Goal: Task Accomplishment & Management: Manage account settings

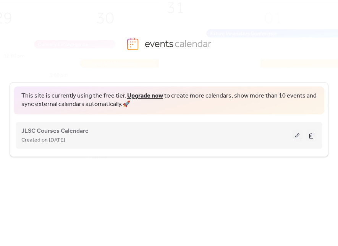
click at [295, 134] on button at bounding box center [297, 135] width 11 height 11
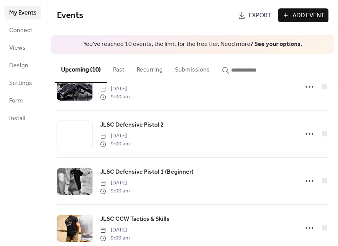
scroll to position [169, 0]
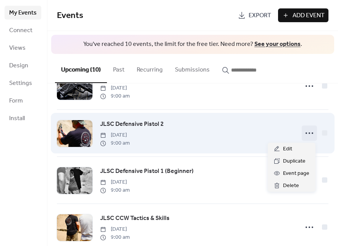
click at [312, 133] on circle at bounding box center [313, 133] width 2 height 2
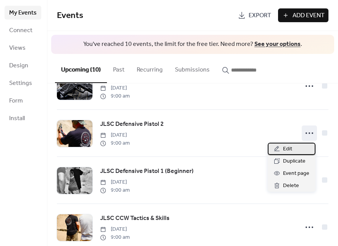
click at [288, 146] on span "Edit" at bounding box center [287, 148] width 9 height 9
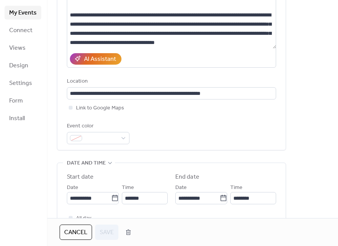
scroll to position [106, 0]
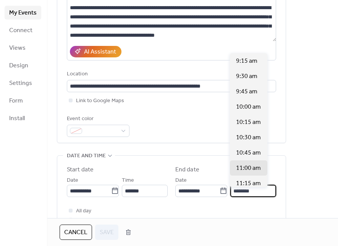
click at [245, 194] on input "********" at bounding box center [253, 191] width 46 height 12
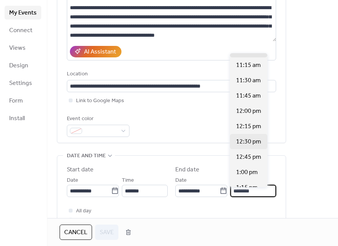
scroll to position [126, 0]
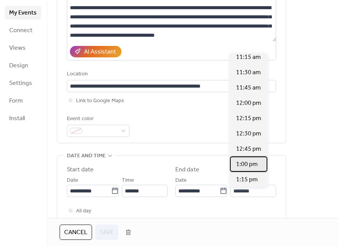
click at [249, 167] on span "1:00 pm" at bounding box center [247, 164] width 22 height 9
type input "*******"
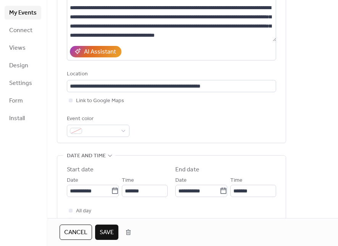
click at [111, 229] on span "Save" at bounding box center [107, 232] width 14 height 9
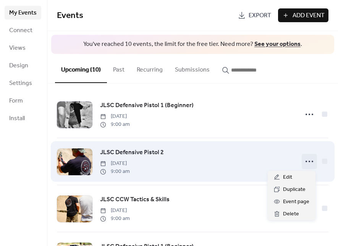
click at [306, 162] on icon at bounding box center [309, 161] width 12 height 12
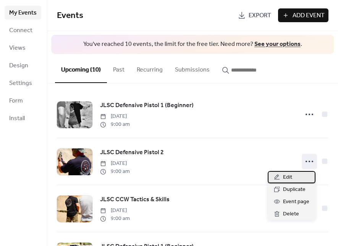
click at [292, 175] on span "Edit" at bounding box center [287, 177] width 9 height 9
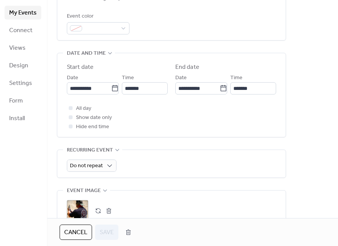
scroll to position [211, 0]
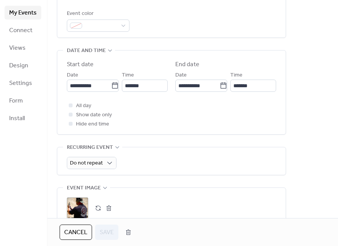
click at [71, 230] on span "Cancel" at bounding box center [75, 232] width 23 height 9
